Goal: Task Accomplishment & Management: Complete application form

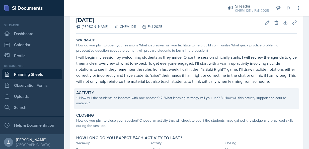
click at [122, 105] on div "1. How will the students collaborate with one another? 2. What learning strateg…" at bounding box center [186, 100] width 220 height 11
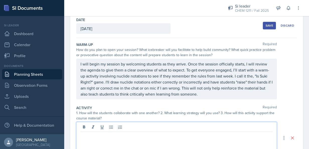
click at [108, 128] on div at bounding box center [176, 138] width 200 height 32
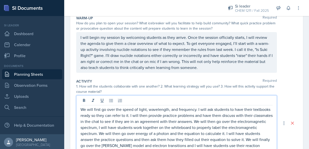
scroll to position [59, 0]
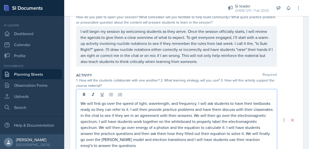
click at [119, 145] on p "We will first go over the speed of light, wavelength, and frequency. I will ask…" at bounding box center [176, 124] width 192 height 48
click at [166, 144] on p "We will first go over the speed of light, wavelength, and frequency. I will ask…" at bounding box center [176, 124] width 192 height 48
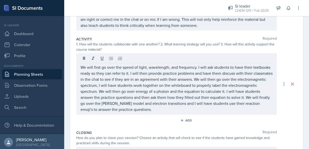
scroll to position [96, 0]
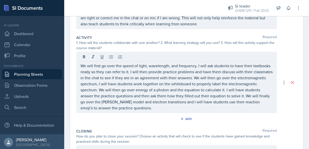
drag, startPoint x: 156, startPoint y: 111, endPoint x: 72, endPoint y: 73, distance: 91.8
click at [72, 73] on div "Date [DATE] [DATE] 27 28 29 30 31 1 2 3 4 5 6 7 8 9 10 11 12 13 14 15 16 17 18 …" at bounding box center [186, 78] width 232 height 270
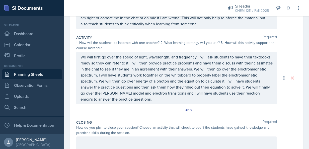
drag, startPoint x: 156, startPoint y: 101, endPoint x: 141, endPoint y: 93, distance: 17.6
click at [141, 93] on div "We will first go over the speed of light, wavelength, and frequency. I will ask…" at bounding box center [176, 78] width 200 height 53
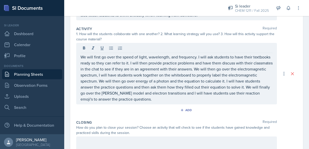
click at [161, 104] on div "Activity Required 1. How will the students collaborate with one another? 2. Wha…" at bounding box center [186, 70] width 220 height 93
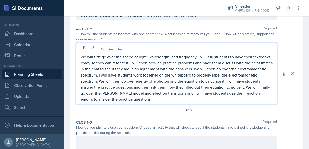
click at [151, 90] on p "We will first go over the speed of light, wavelength, and frequency. I will ask…" at bounding box center [176, 78] width 192 height 48
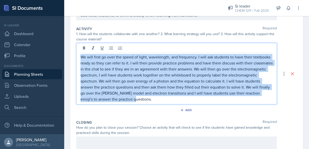
drag, startPoint x: 152, startPoint y: 98, endPoint x: 75, endPoint y: 48, distance: 91.3
click at [75, 48] on div "Date [DATE] [DATE] 27 28 29 30 31 1 2 3 4 5 6 7 8 9 10 11 12 13 14 15 16 17 18 …" at bounding box center [186, 69] width 232 height 270
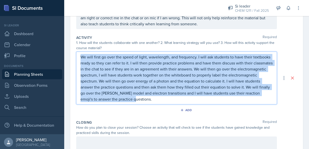
copy p "We will first go over the speed of light, wavelength, and frequency. I will ask…"
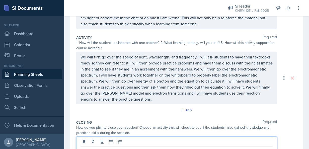
scroll to position [101, 0]
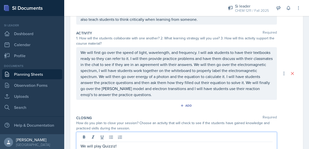
click at [280, 120] on div "How do you plan to close your session? Choose an activity that will check to se…" at bounding box center [186, 125] width 220 height 11
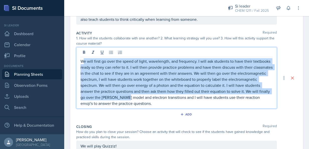
drag, startPoint x: 155, startPoint y: 95, endPoint x: 83, endPoint y: 58, distance: 80.7
click at [83, 58] on p "We will first go over the speed of light, wavelength, and frequency. I will ask…" at bounding box center [176, 82] width 192 height 48
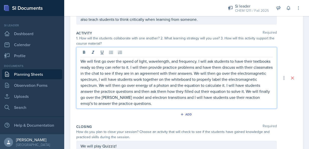
click at [157, 105] on p "We will first go over the speed of light, wavelength, and frequency. I will ask…" at bounding box center [176, 82] width 192 height 48
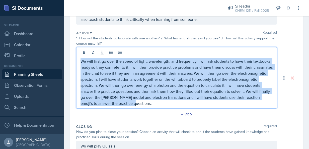
drag, startPoint x: 151, startPoint y: 103, endPoint x: 77, endPoint y: 52, distance: 89.9
click at [77, 52] on div "We will first go over the speed of light, wavelength, and frequency. I will ask…" at bounding box center [176, 77] width 200 height 61
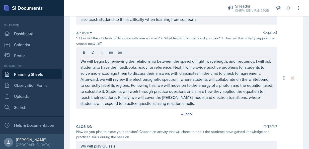
scroll to position [171, 0]
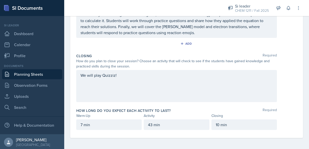
click at [284, 85] on div "We will play Quizziz!" at bounding box center [186, 86] width 220 height 32
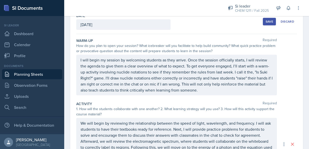
scroll to position [16, 0]
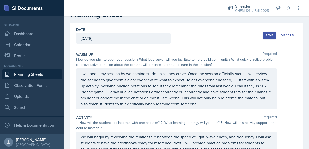
click at [265, 34] on div "Save" at bounding box center [269, 35] width 8 height 4
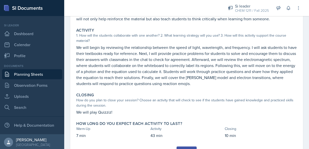
scroll to position [114, 0]
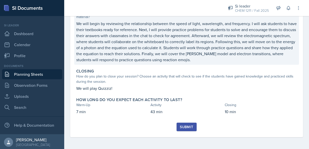
click at [149, 22] on p "We will begin by reviewing the relationship between the speed of light, wavelen…" at bounding box center [186, 42] width 220 height 42
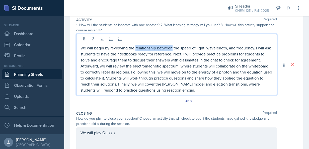
drag, startPoint x: 171, startPoint y: 39, endPoint x: 134, endPoint y: 45, distance: 37.3
click at [134, 45] on p "We will begin by reviewing the relationship between the speed of light, wavelen…" at bounding box center [176, 69] width 192 height 48
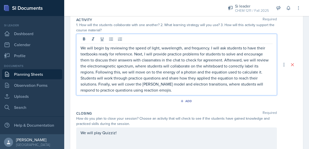
click at [161, 48] on p "We will begin by reviewing the speed of light, wavelength, and frequency. I wil…" at bounding box center [176, 69] width 192 height 48
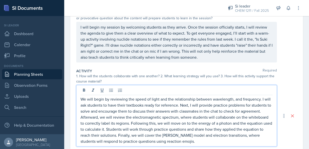
scroll to position [0, 0]
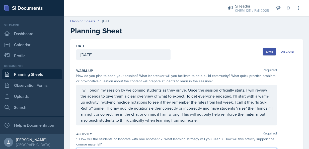
click at [266, 51] on div "Save" at bounding box center [269, 52] width 8 height 4
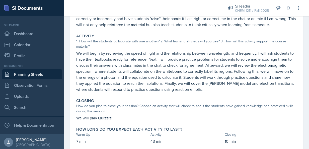
scroll to position [114, 0]
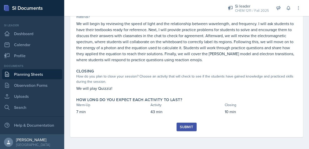
click at [184, 127] on div "Submit" at bounding box center [186, 127] width 13 height 4
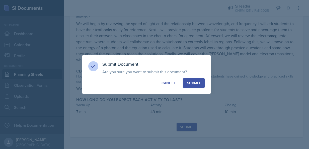
click at [194, 87] on button "Submit" at bounding box center [194, 83] width 22 height 10
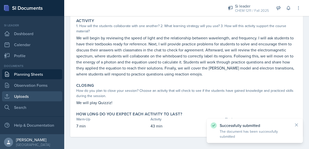
click at [24, 97] on link "Uploads" at bounding box center [32, 96] width 60 height 10
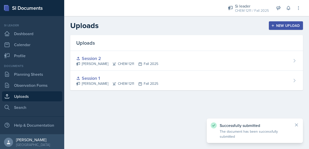
click at [283, 25] on div "New Upload" at bounding box center [286, 26] width 28 height 4
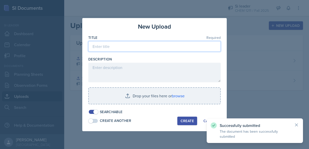
click at [161, 46] on input at bounding box center [154, 46] width 132 height 11
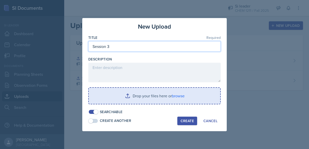
type input "Session 3"
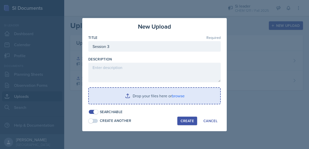
click at [161, 99] on input "file" at bounding box center [154, 96] width 131 height 16
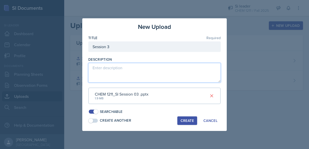
click at [180, 74] on textarea at bounding box center [154, 73] width 132 height 20
type textarea ":)"
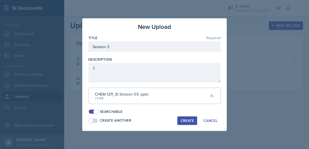
click at [186, 122] on div "Create" at bounding box center [186, 120] width 13 height 4
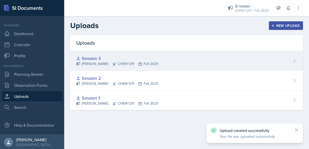
click at [289, 62] on div "Session 3 [PERSON_NAME] CHEM 1211 Fall 2025" at bounding box center [186, 61] width 232 height 20
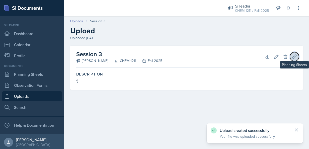
click at [293, 57] on icon at bounding box center [294, 56] width 5 height 5
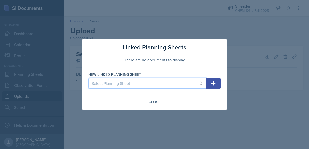
click at [202, 82] on select "Select Planning Sheet [DATE] [DATE] [DATE] [DATE]" at bounding box center [147, 83] width 118 height 11
select select "f36bbdb0-9ec8-4289-a7de-d34c2d11cdb9"
click at [88, 78] on select "Select Planning Sheet [DATE] [DATE] [DATE] [DATE]" at bounding box center [147, 83] width 118 height 11
click at [215, 81] on icon "button" at bounding box center [213, 83] width 6 height 6
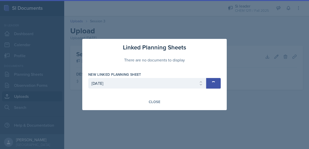
select select
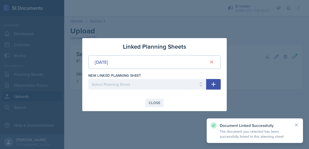
click at [152, 104] on div "Close" at bounding box center [155, 103] width 12 height 4
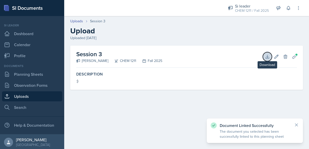
click at [265, 58] on icon at bounding box center [266, 56] width 5 height 5
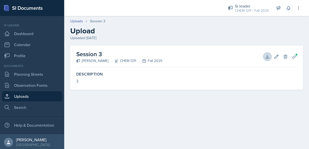
click at [136, 62] on div "Fall 2025" at bounding box center [149, 60] width 26 height 5
click at [286, 57] on icon at bounding box center [285, 56] width 5 height 5
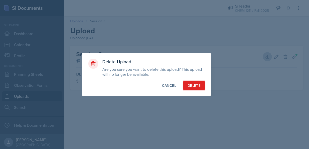
click at [195, 84] on div "Delete" at bounding box center [193, 85] width 13 height 5
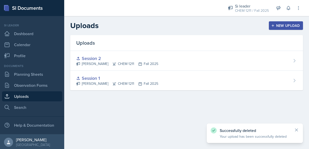
click at [290, 25] on div "New Upload" at bounding box center [286, 26] width 28 height 4
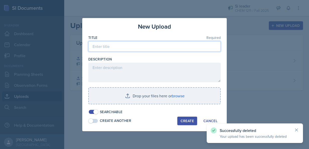
click at [164, 49] on input at bounding box center [154, 46] width 132 height 11
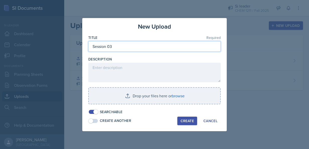
type input "Session 03"
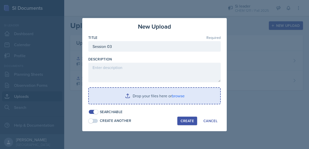
click at [152, 98] on input "file" at bounding box center [154, 96] width 131 height 16
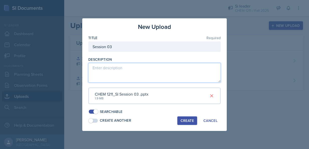
click at [165, 69] on textarea at bounding box center [154, 73] width 132 height 20
type textarea ":)"
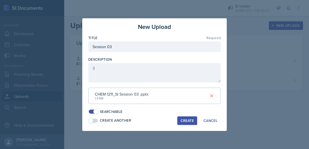
click at [191, 118] on div "Create" at bounding box center [186, 120] width 13 height 4
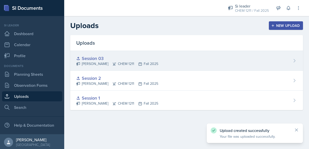
click at [294, 56] on div "Session 03 [PERSON_NAME] CHEM 1211 Fall 2025" at bounding box center [186, 61] width 232 height 20
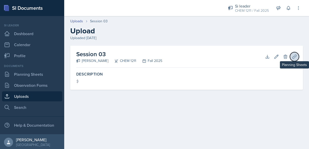
click at [292, 57] on icon at bounding box center [294, 56] width 5 height 5
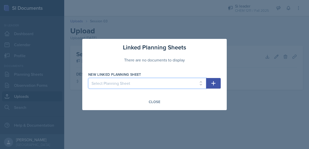
click at [203, 81] on select "Select Planning Sheet [DATE] [DATE] [DATE] [DATE]" at bounding box center [147, 83] width 118 height 11
select select "f36bbdb0-9ec8-4289-a7de-d34c2d11cdb9"
click at [88, 78] on select "Select Planning Sheet [DATE] [DATE] [DATE] [DATE]" at bounding box center [147, 83] width 118 height 11
click at [212, 80] on icon "button" at bounding box center [213, 83] width 6 height 6
select select
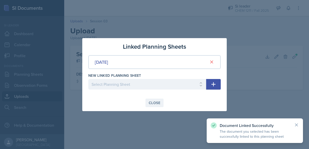
click at [155, 103] on div "Close" at bounding box center [155, 103] width 12 height 4
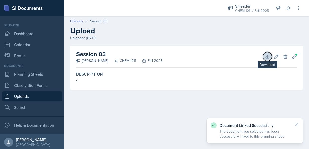
click at [267, 57] on icon at bounding box center [266, 56] width 3 height 3
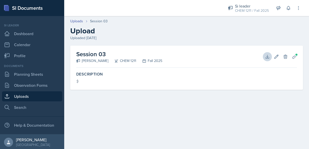
click at [304, 111] on main "Uploads Session 03 Upload Uploaded [DATE] Session 03 [PERSON_NAME] CHEM 1211 Fa…" at bounding box center [186, 82] width 244 height 133
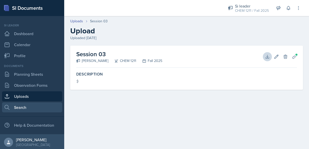
click at [21, 105] on link "Search" at bounding box center [32, 107] width 60 height 10
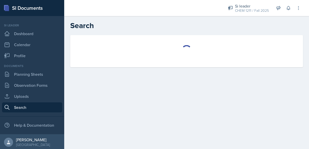
select select "all"
select select "1"
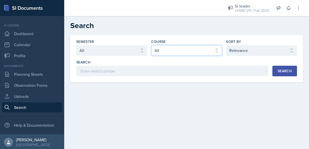
click at [195, 50] on select "Select course All ACCT 2101 ACCT 2102 ACCT 4050 ANTH 1102 ANTH 3301 ARCH 1000 A…" at bounding box center [186, 50] width 71 height 11
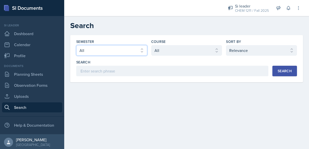
click at [120, 48] on select "Select semester All Fall 2025 Summer 2025 Spring 2025 Fall 2024 Summer 2024 Spr…" at bounding box center [111, 50] width 71 height 11
select select "2bed604d-1099-4043-b1bc-2365e8740244"
click at [76, 45] on select "Select semester All Fall 2025 Summer 2025 Spring 2025 Fall 2024 Summer 2024 Spr…" at bounding box center [111, 50] width 71 height 11
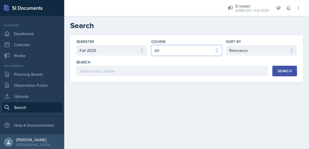
click at [181, 49] on select "Select course All ACCT 2101 ACCT 2102 ACCT 4050 ANTH 1102 ANTH 3301 ARCH 1000 A…" at bounding box center [186, 50] width 71 height 11
select select "3d8cb279-65cd-49af-8cf0-21e75e9e675e"
click at [151, 45] on select "Select course All ACCT 2101 ACCT 2102 ACCT 4050 ANTH 1102 ANTH 3301 ARCH 1000 A…" at bounding box center [186, 50] width 71 height 11
click at [288, 70] on div "Search" at bounding box center [284, 71] width 14 height 4
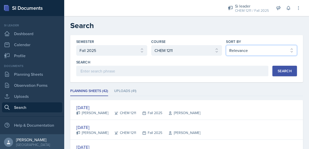
click at [252, 50] on select "Select sort by Relevance Document Date (Asc) Document Date (Desc)" at bounding box center [261, 50] width 71 height 11
select select "3"
click at [226, 45] on select "Select sort by Relevance Document Date (Asc) Document Date (Desc)" at bounding box center [261, 50] width 71 height 11
click at [285, 73] on div "Search" at bounding box center [284, 71] width 14 height 4
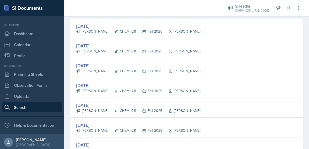
scroll to position [80, 0]
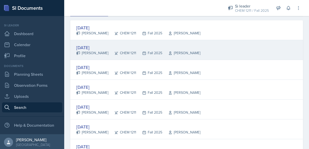
click at [84, 49] on div "[DATE]" at bounding box center [138, 47] width 124 height 7
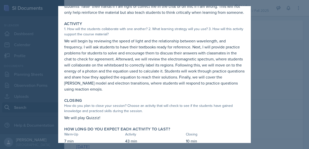
scroll to position [84, 0]
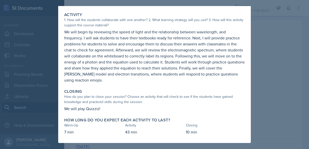
click at [273, 91] on div at bounding box center [154, 74] width 309 height 149
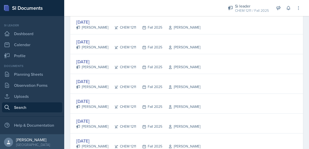
scroll to position [152, 0]
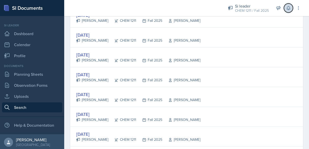
click at [288, 10] on icon at bounding box center [287, 8] width 3 height 4
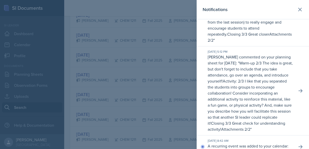
scroll to position [0, 0]
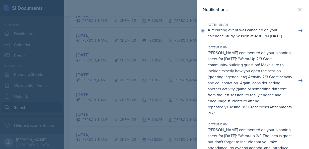
click at [172, 55] on div at bounding box center [154, 74] width 309 height 149
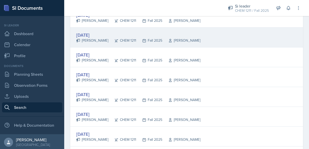
click at [84, 32] on div "[DATE]" at bounding box center [138, 35] width 124 height 7
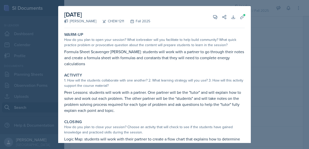
scroll to position [42, 0]
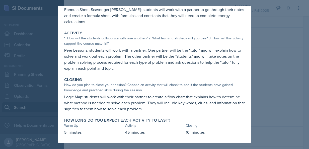
click at [268, 114] on div at bounding box center [154, 74] width 309 height 149
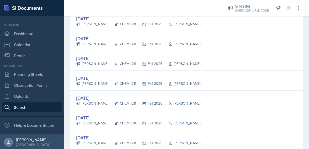
scroll to position [88, 0]
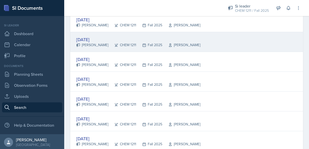
click at [98, 41] on div "[DATE]" at bounding box center [138, 39] width 124 height 7
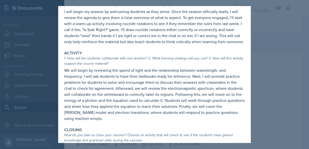
scroll to position [84, 0]
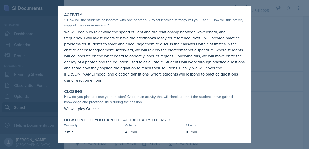
click at [273, 65] on div at bounding box center [154, 74] width 309 height 149
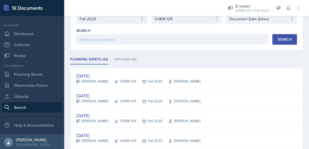
scroll to position [30, 0]
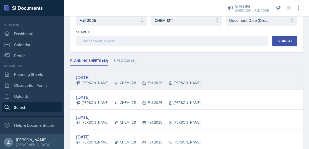
click at [101, 78] on div "[DATE]" at bounding box center [138, 77] width 124 height 7
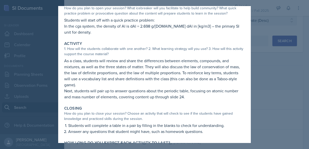
scroll to position [54, 0]
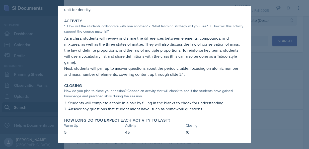
click at [281, 76] on div at bounding box center [154, 74] width 309 height 149
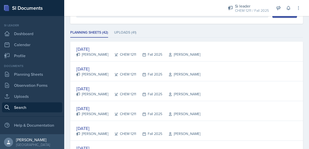
scroll to position [59, 0]
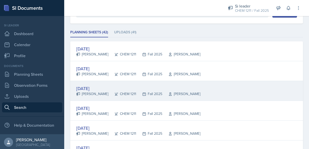
click at [97, 91] on div "[PERSON_NAME]" at bounding box center [92, 93] width 32 height 5
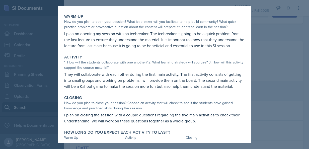
scroll to position [36, 0]
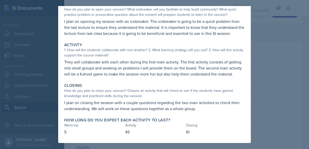
click at [281, 68] on div at bounding box center [154, 74] width 309 height 149
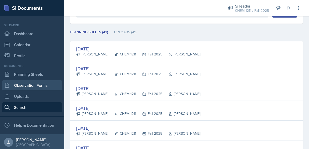
click at [39, 81] on link "Observation Forms" at bounding box center [32, 85] width 60 height 10
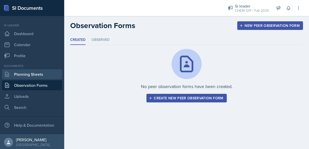
click at [34, 73] on link "Planning Sheets" at bounding box center [32, 74] width 60 height 10
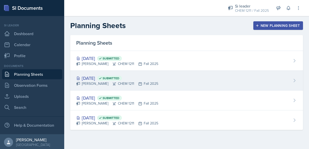
click at [119, 78] on span "Submitted" at bounding box center [110, 78] width 17 height 4
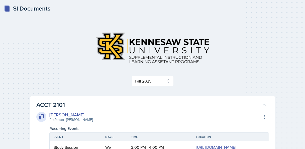
select select "2bed604d-1099-4043-b1bc-2365e8740244"
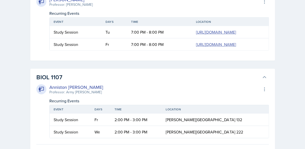
scroll to position [0, 1]
